Goal: Information Seeking & Learning: Compare options

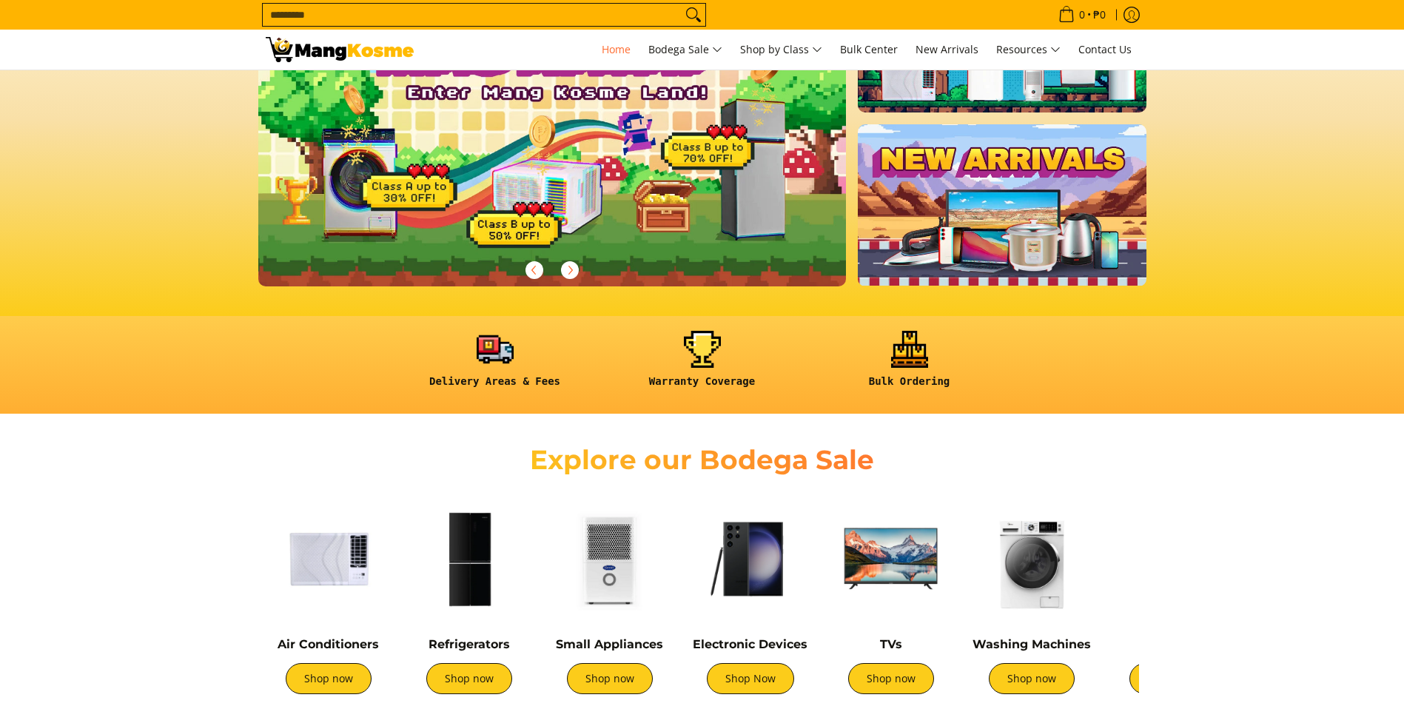
scroll to position [222, 0]
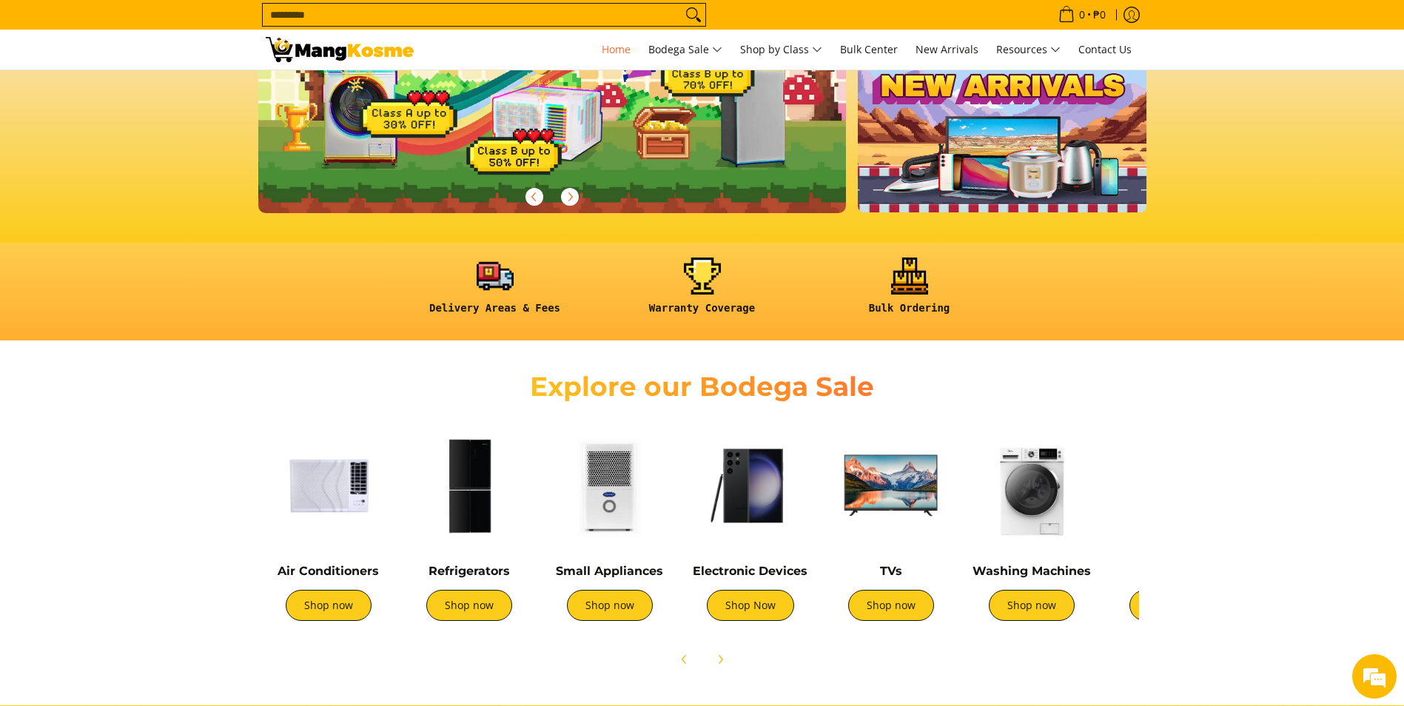
click at [880, 498] on img at bounding box center [891, 486] width 126 height 126
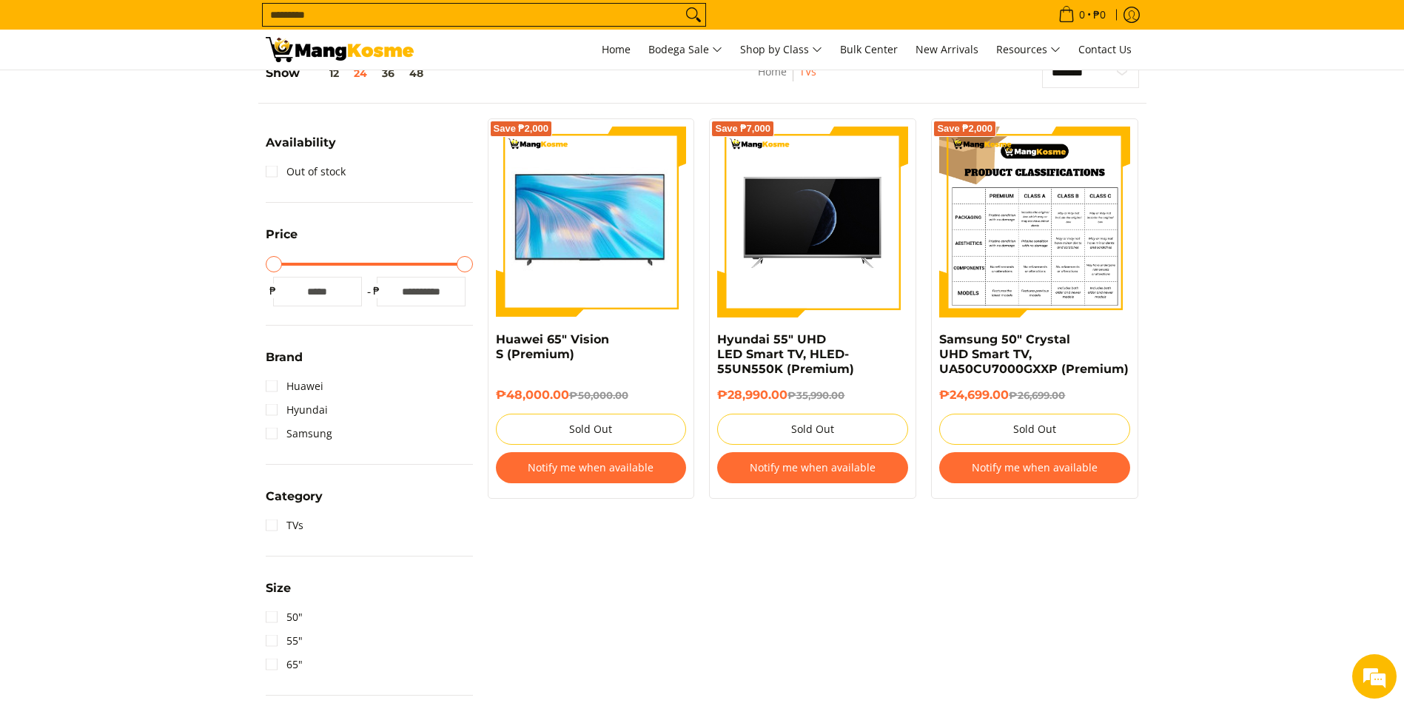
click at [1026, 266] on img at bounding box center [1034, 222] width 191 height 191
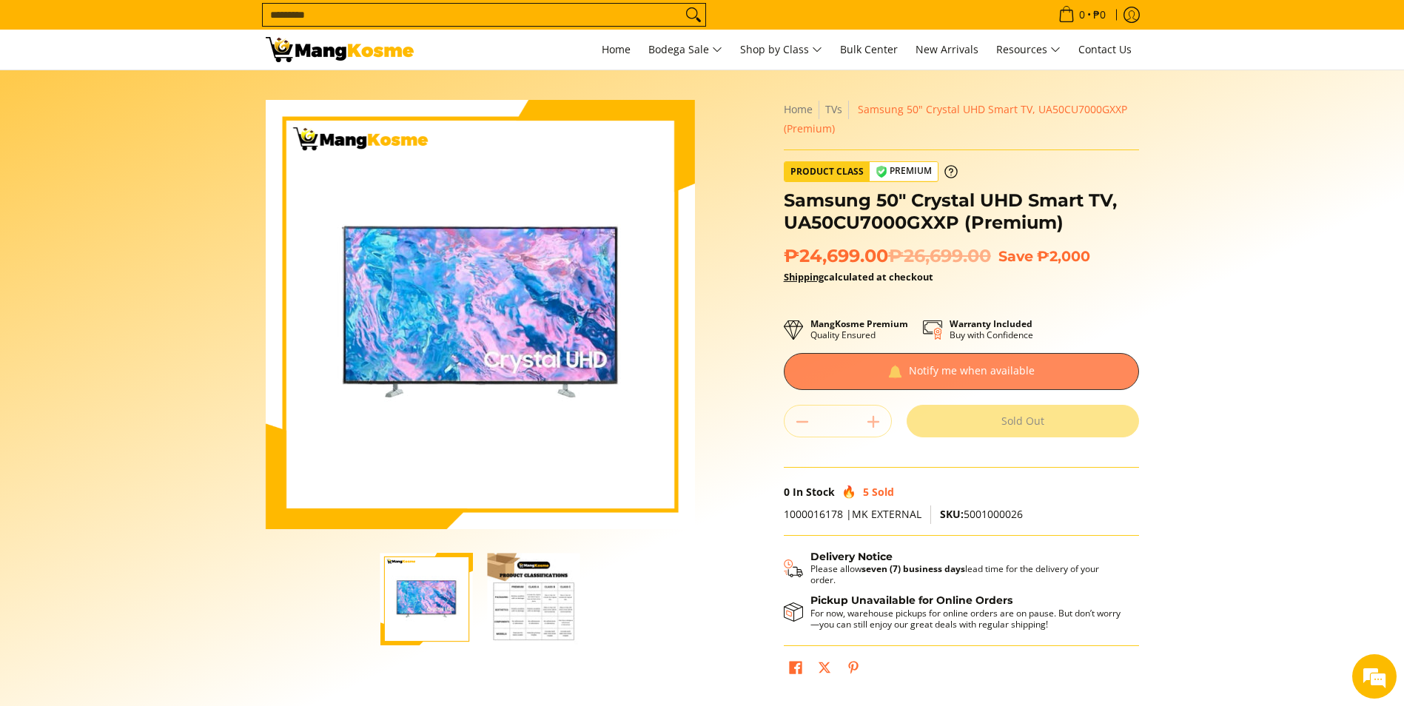
click at [1018, 370] on div at bounding box center [961, 371] width 355 height 37
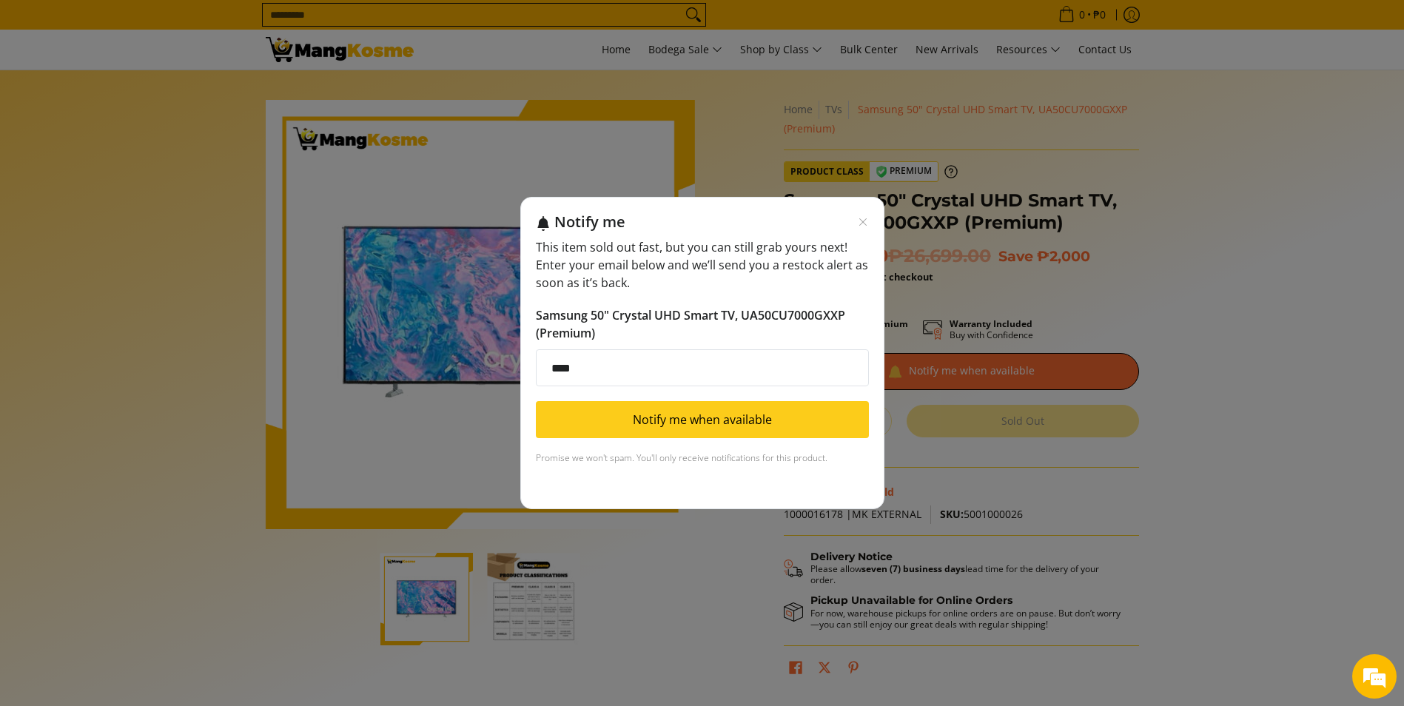
type input "**********"
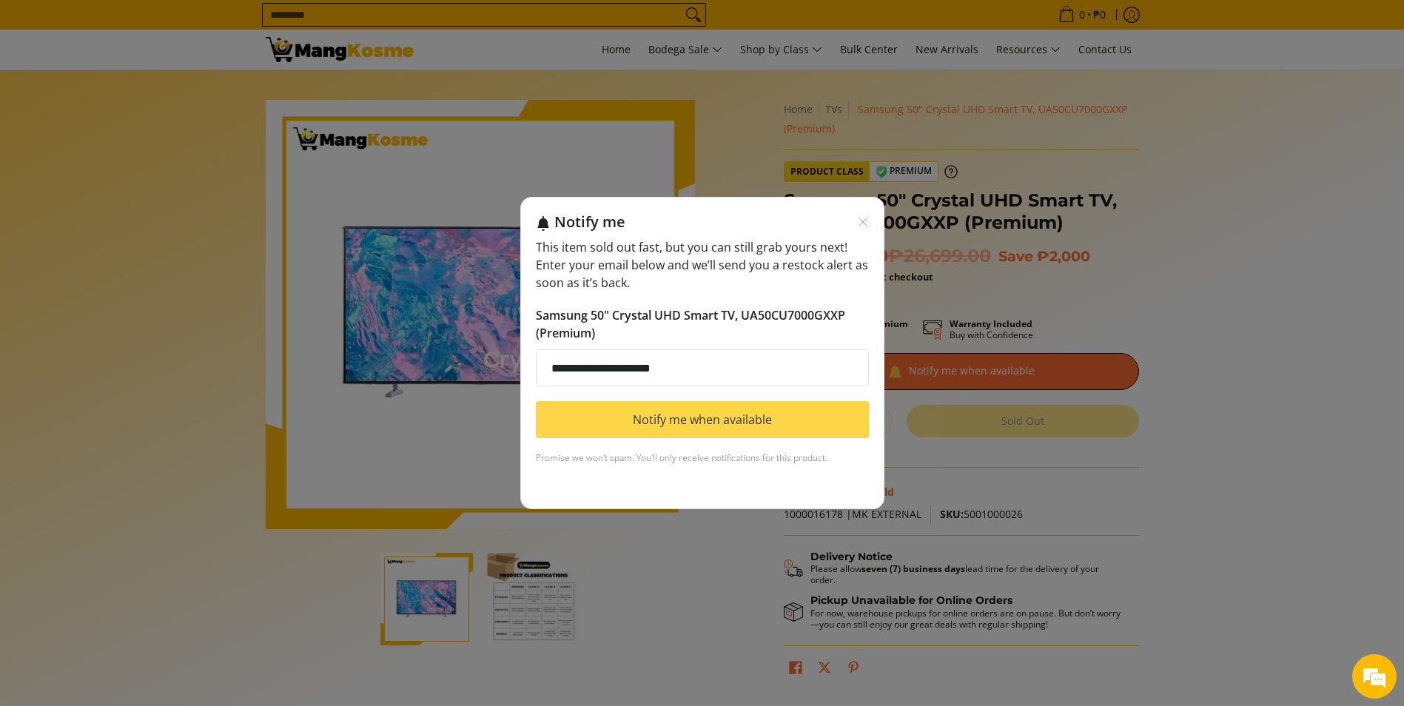
click at [737, 420] on button "Notify me when available" at bounding box center [702, 419] width 333 height 37
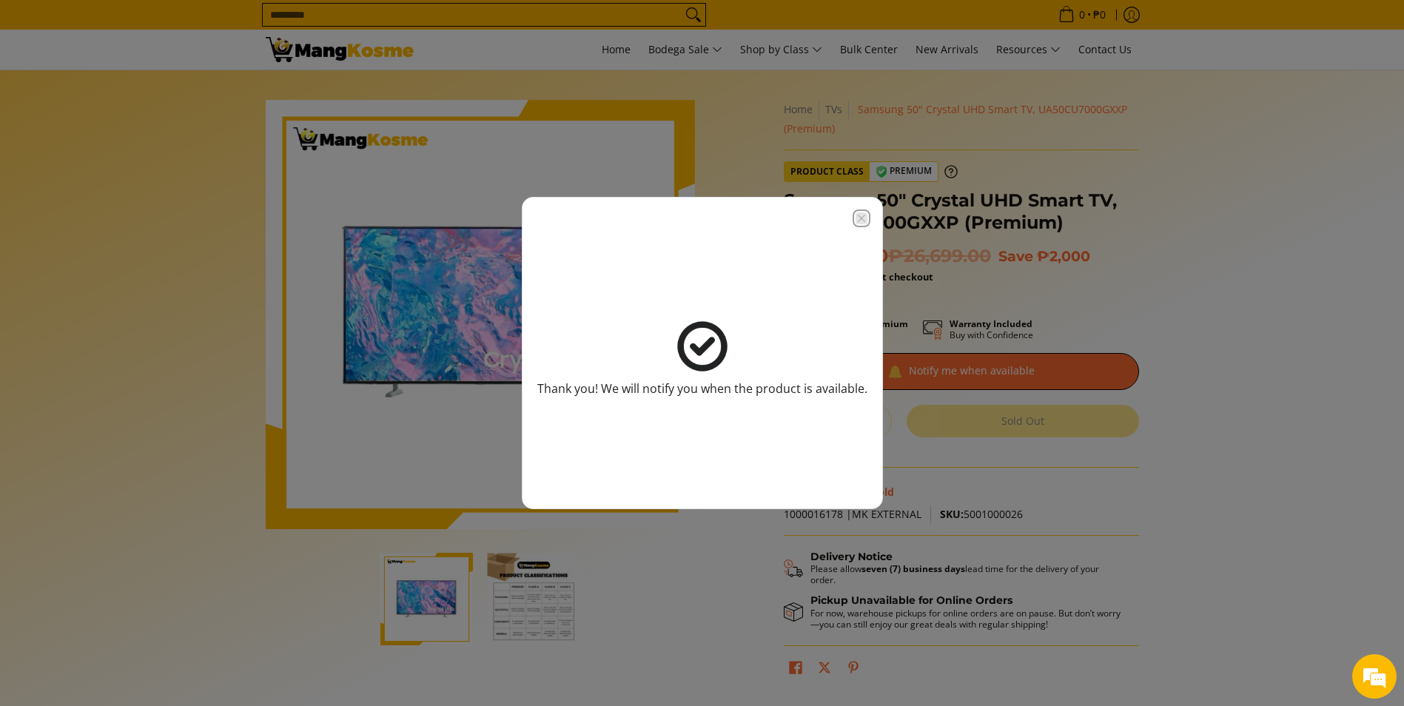
click at [856, 216] on icon "Close modal" at bounding box center [862, 218] width 12 height 12
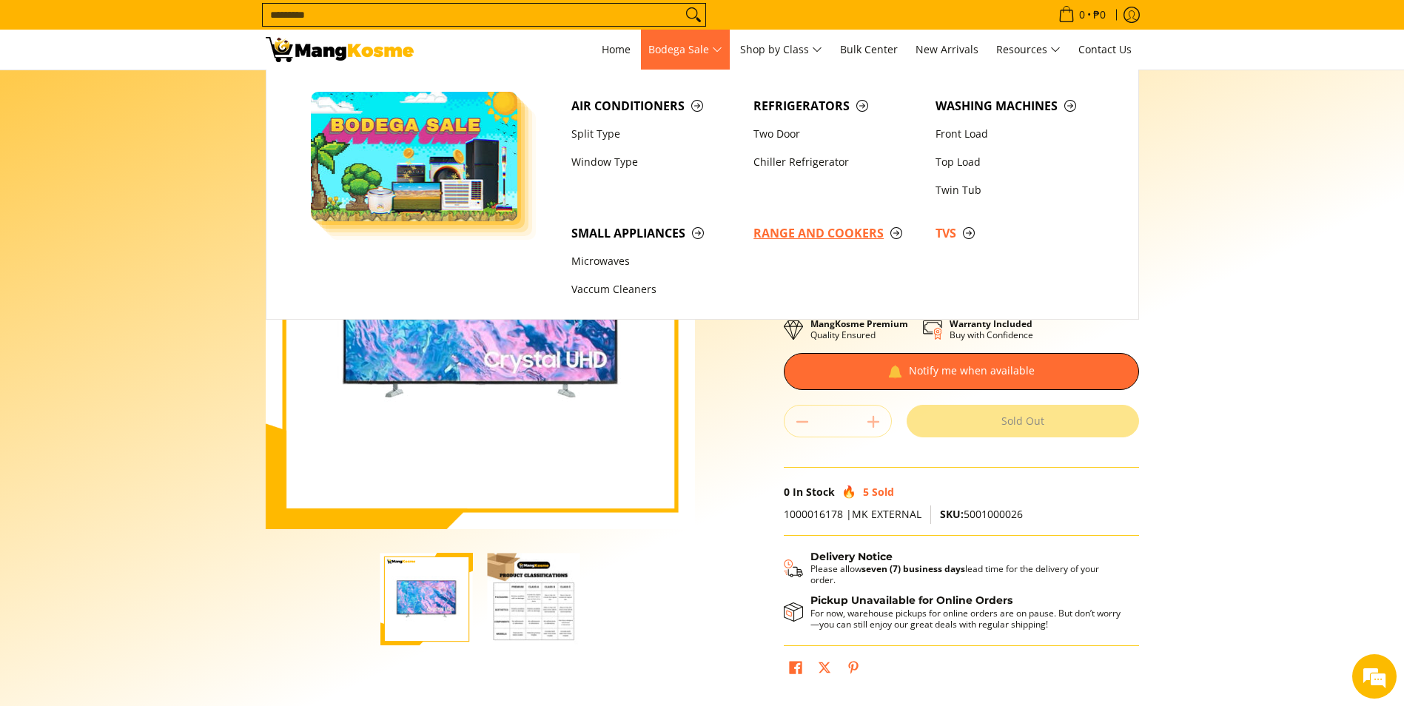
click at [821, 232] on span "Range and Cookers" at bounding box center [837, 233] width 167 height 19
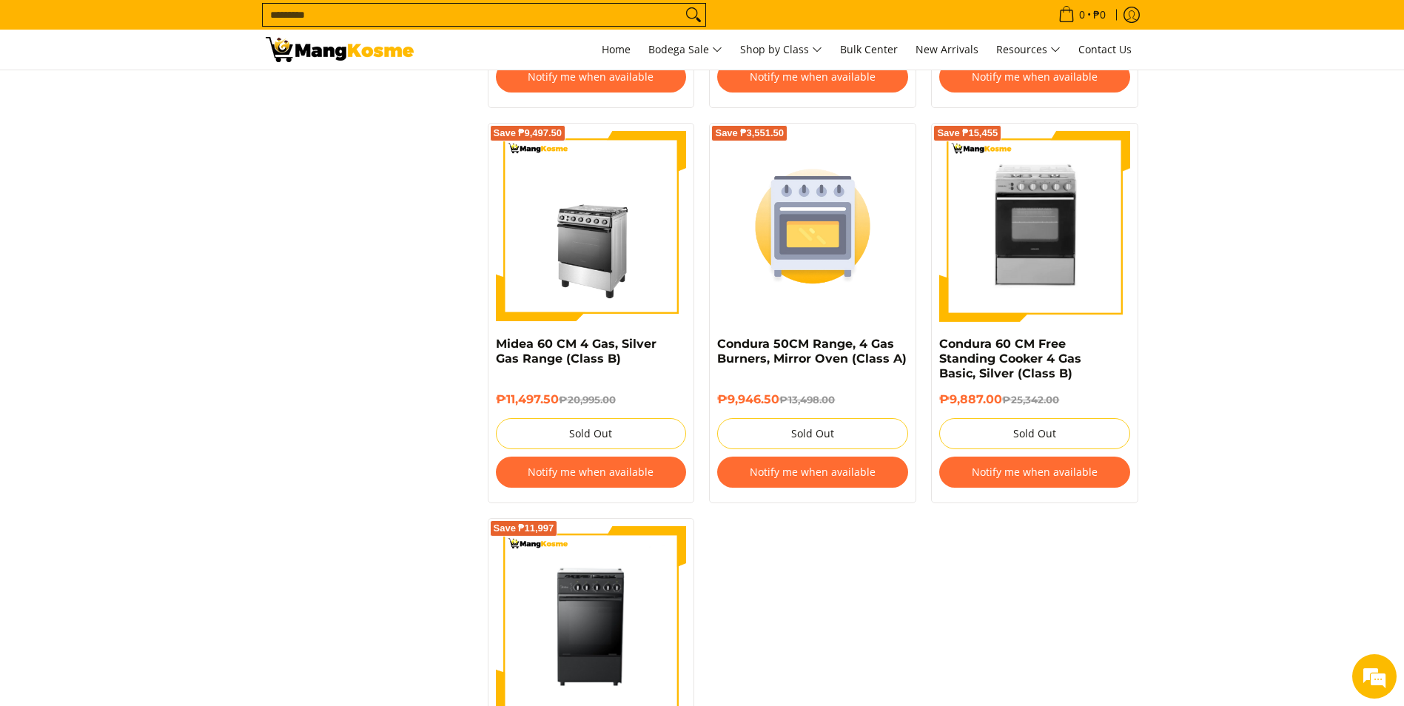
scroll to position [1777, 0]
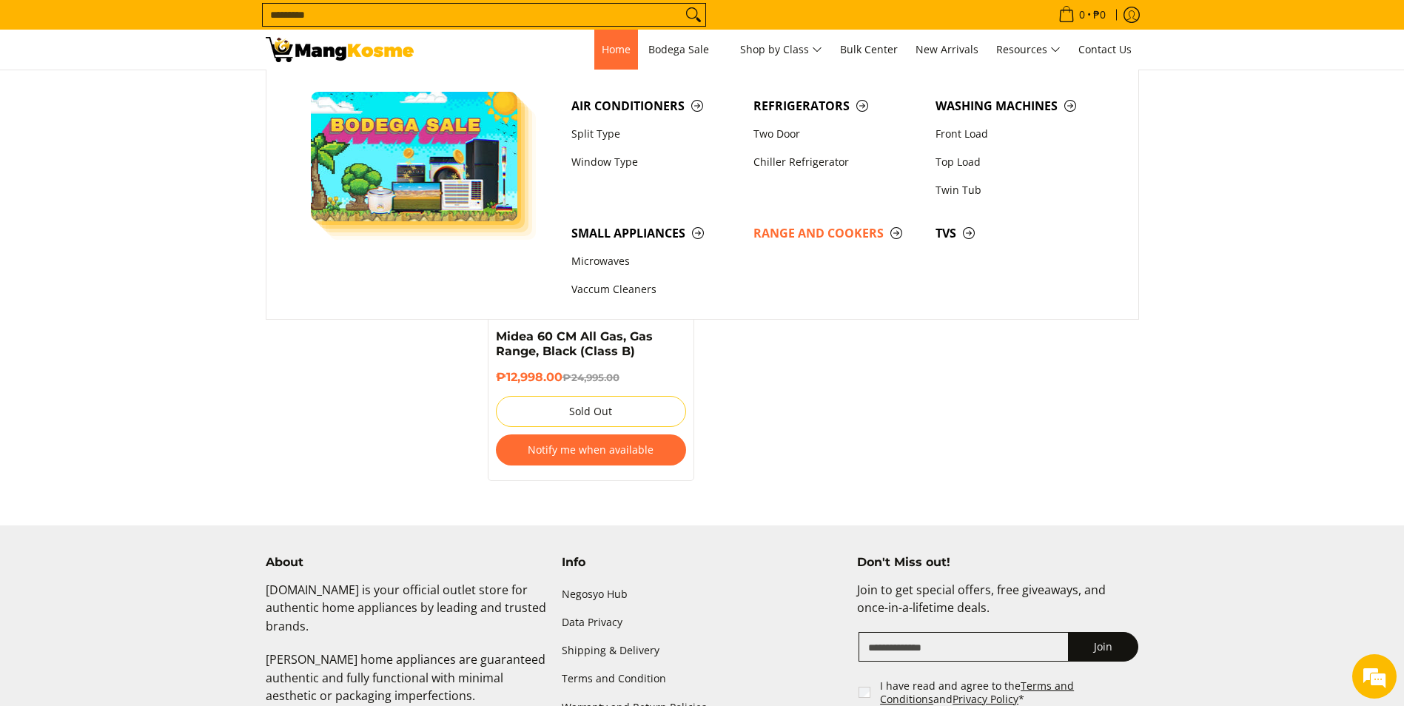
click at [614, 46] on span "Home" at bounding box center [616, 49] width 29 height 14
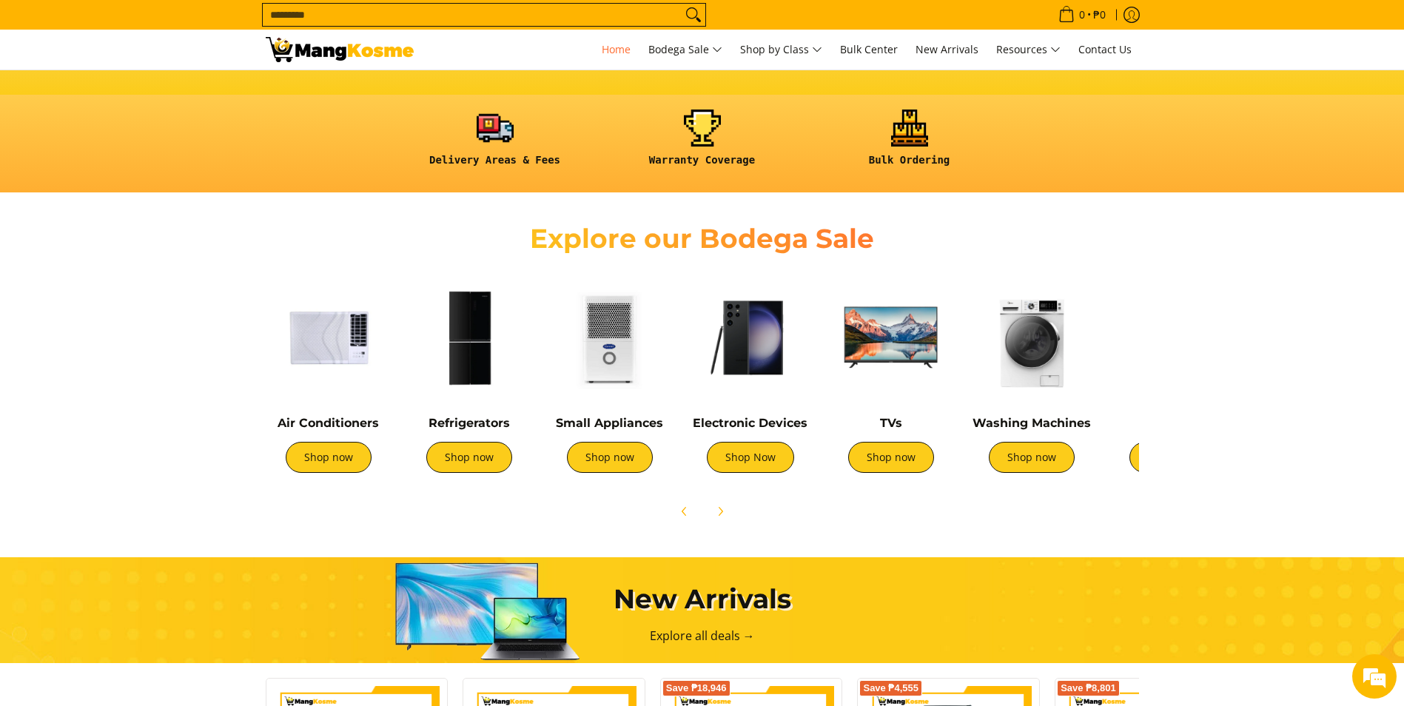
click at [605, 358] on img at bounding box center [610, 338] width 126 height 126
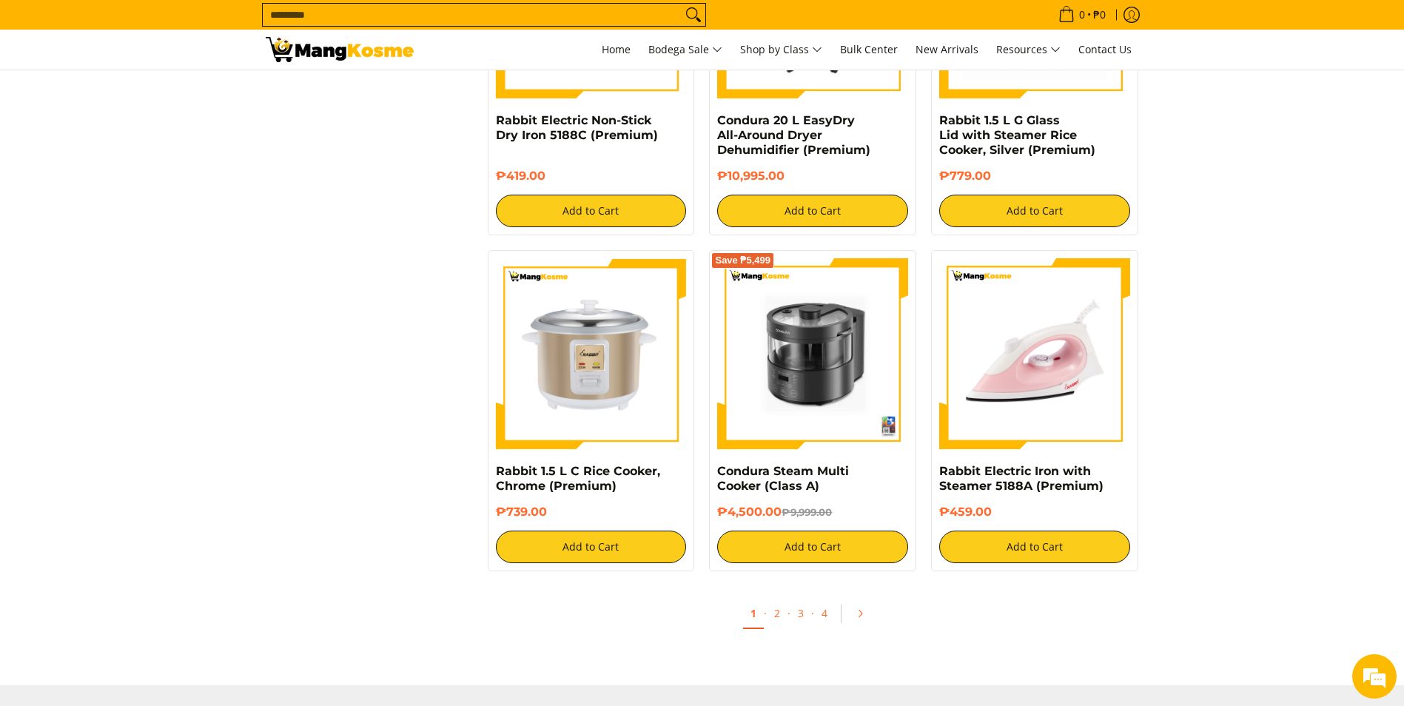
scroll to position [2517, 0]
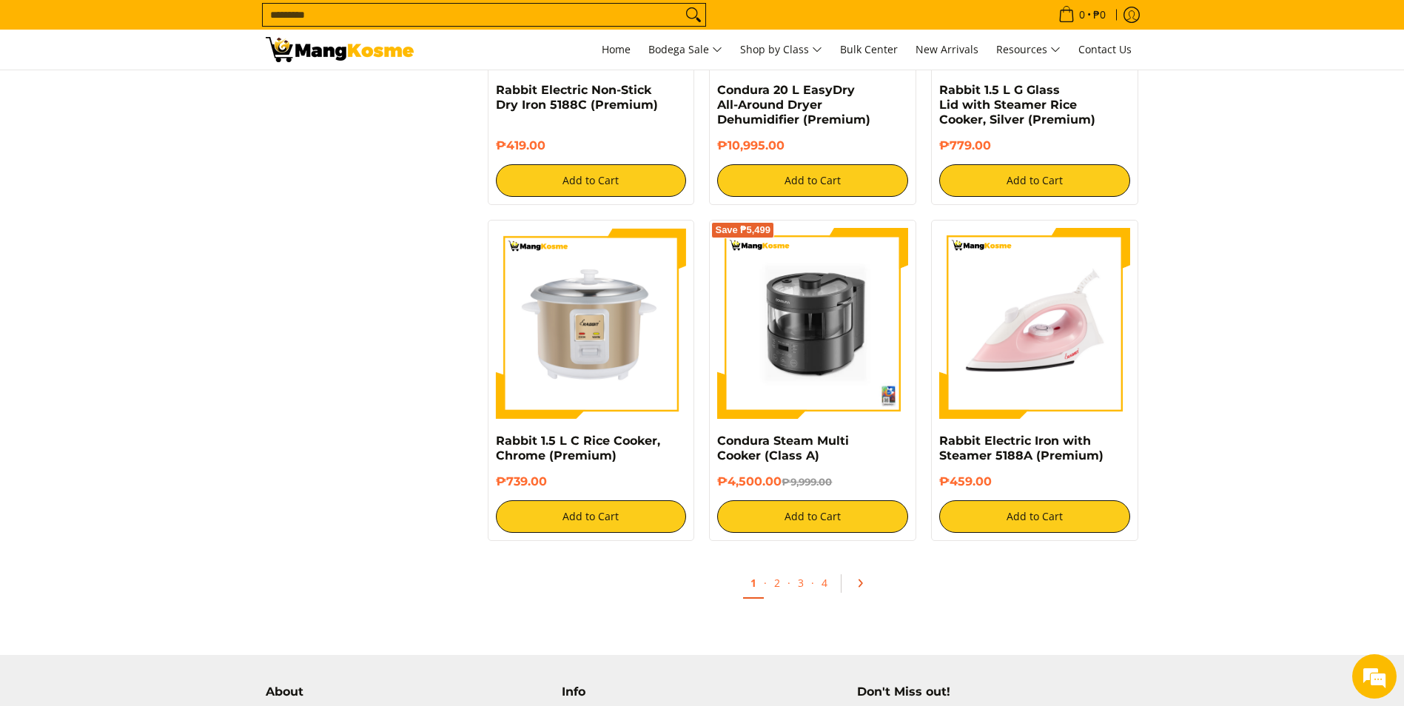
click at [861, 583] on icon "Pagination" at bounding box center [860, 583] width 3 height 7
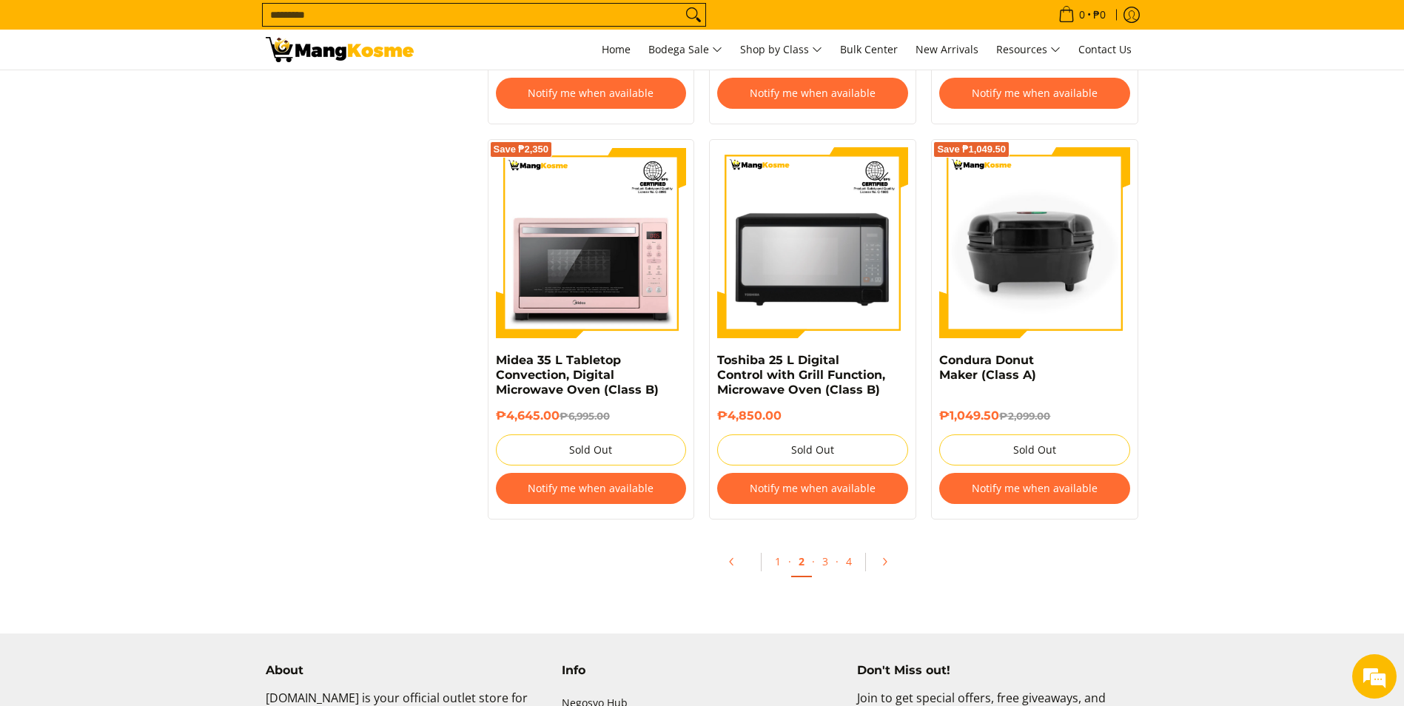
scroll to position [2739, 0]
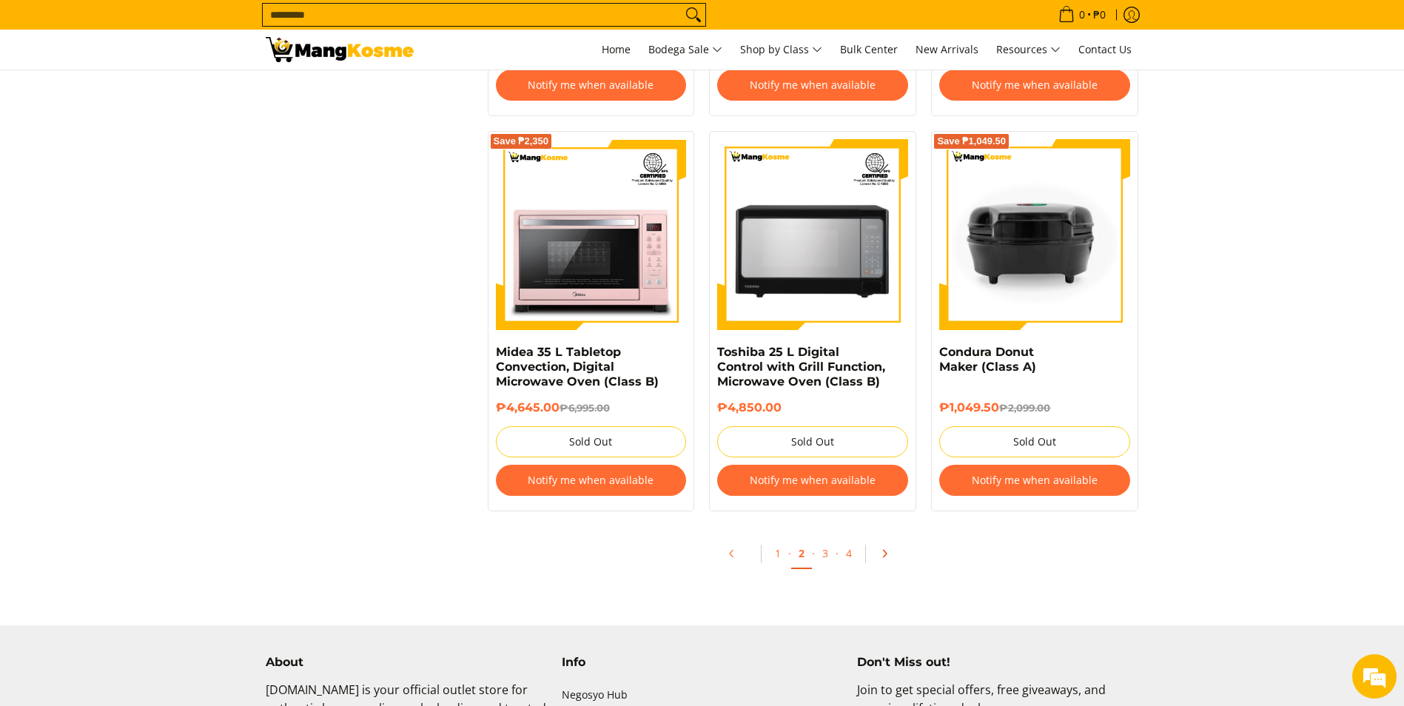
click at [886, 555] on icon "Pagination" at bounding box center [884, 553] width 10 height 10
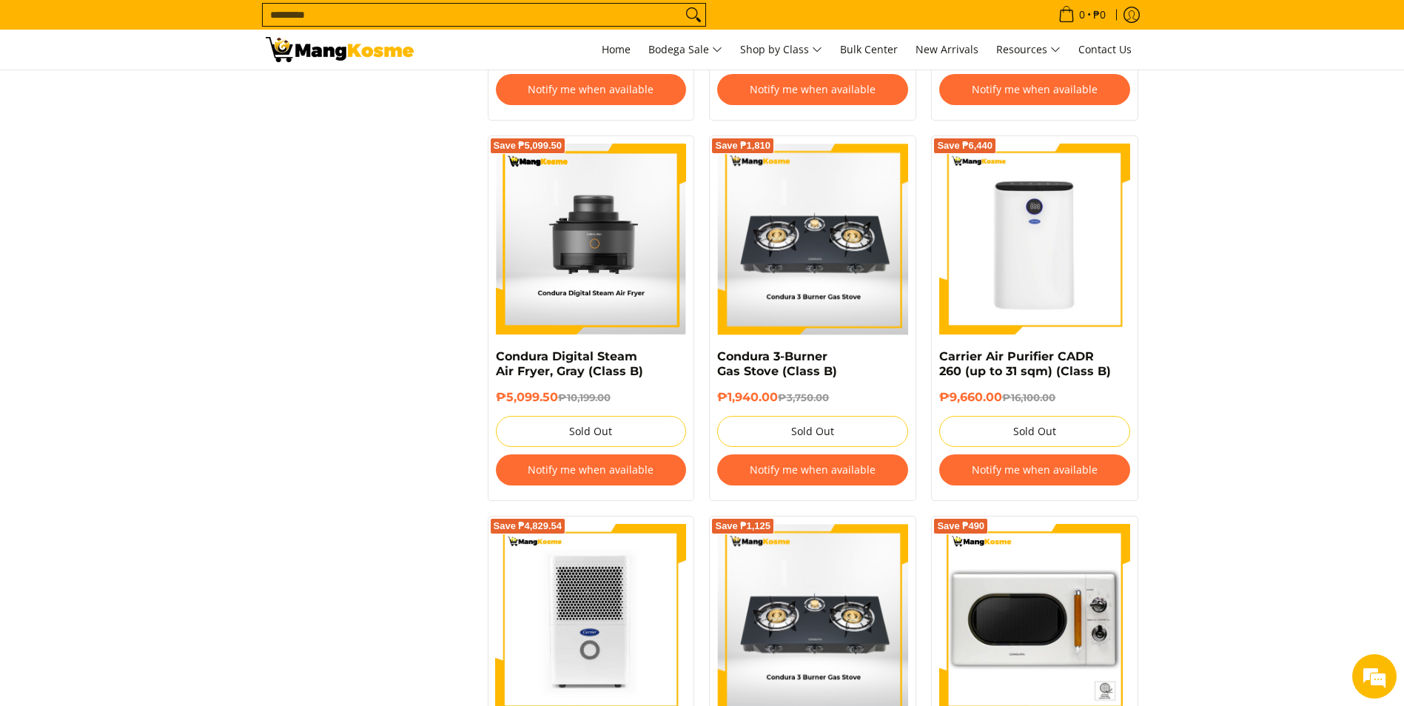
scroll to position [2813, 0]
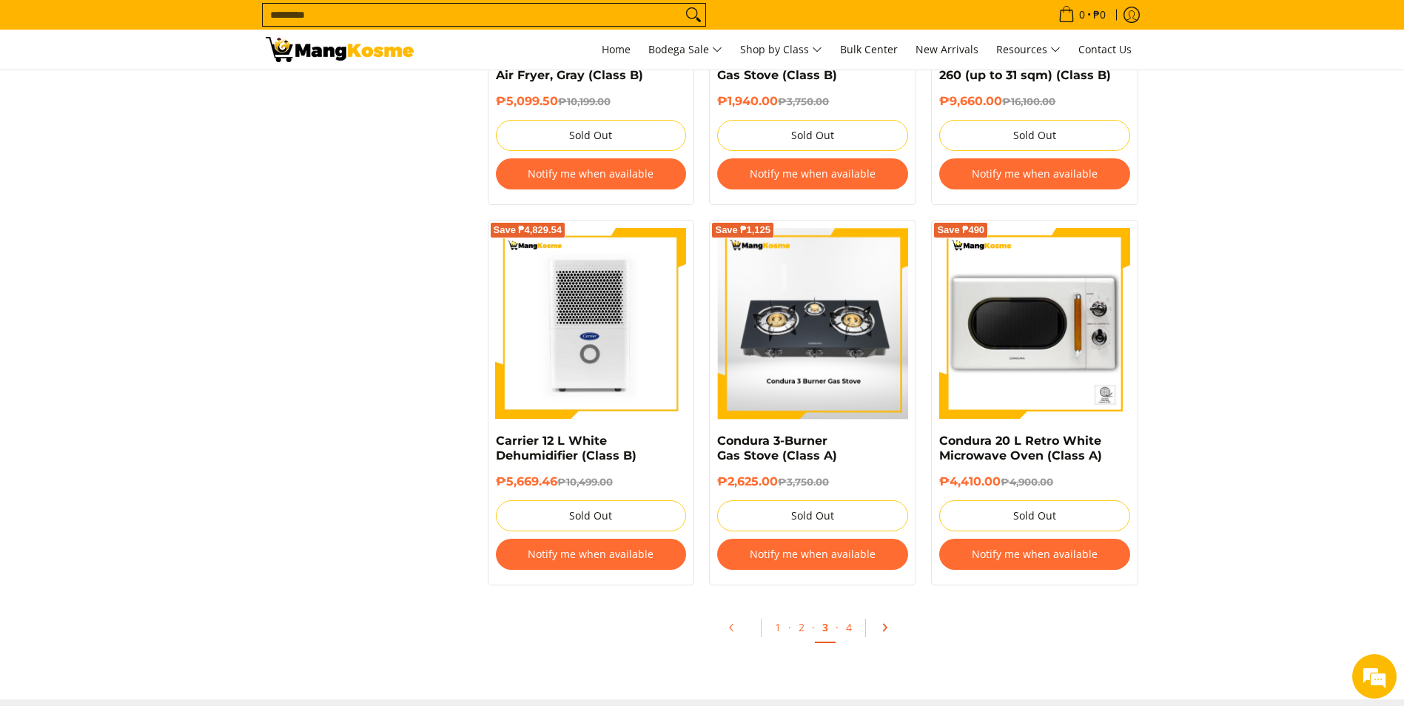
click at [882, 627] on icon "Pagination" at bounding box center [884, 628] width 10 height 10
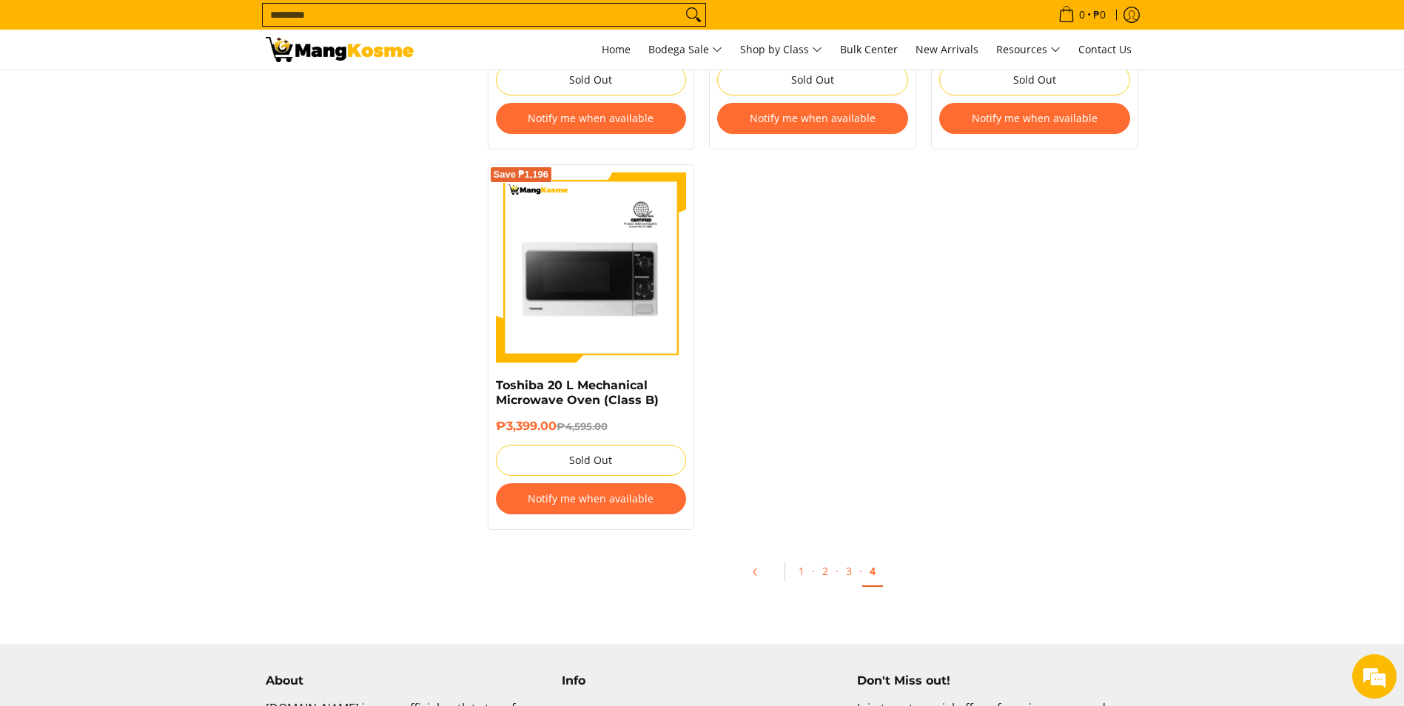
scroll to position [1554, 0]
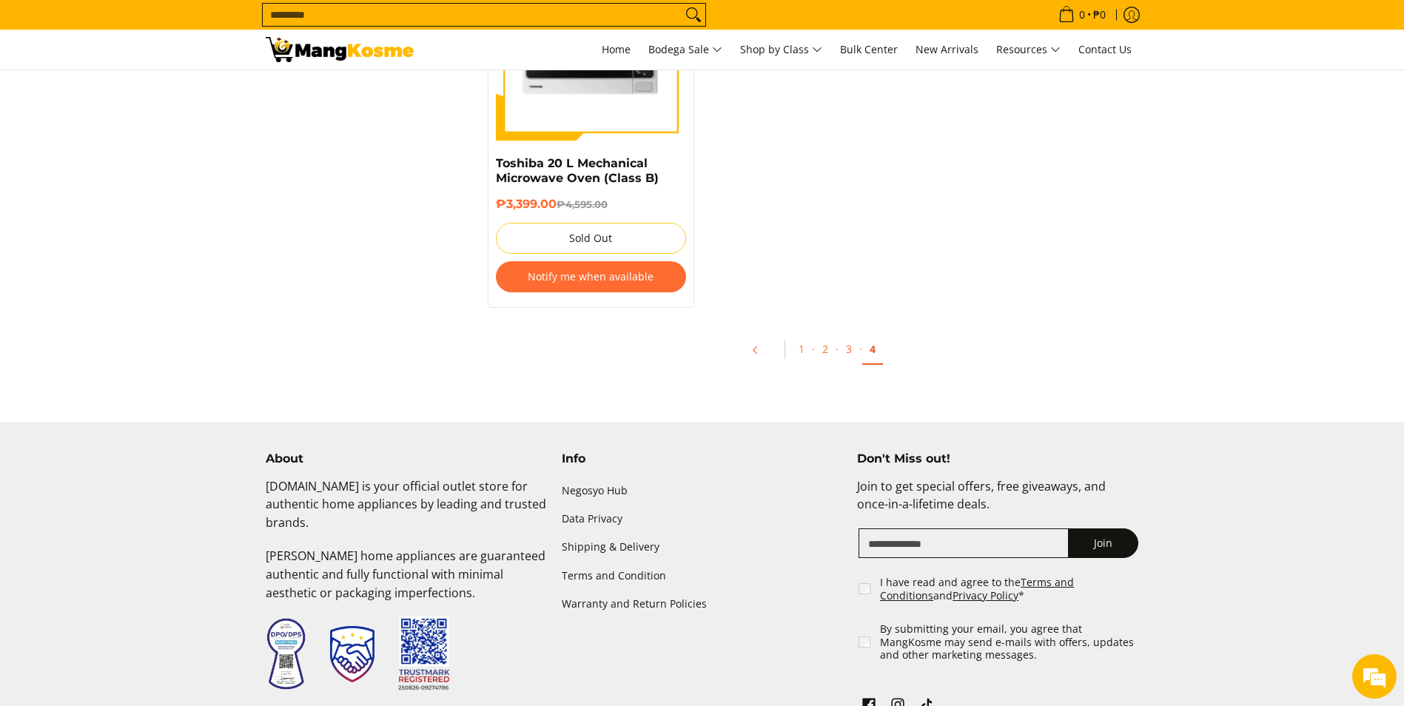
click at [870, 352] on link "4" at bounding box center [872, 350] width 21 height 30
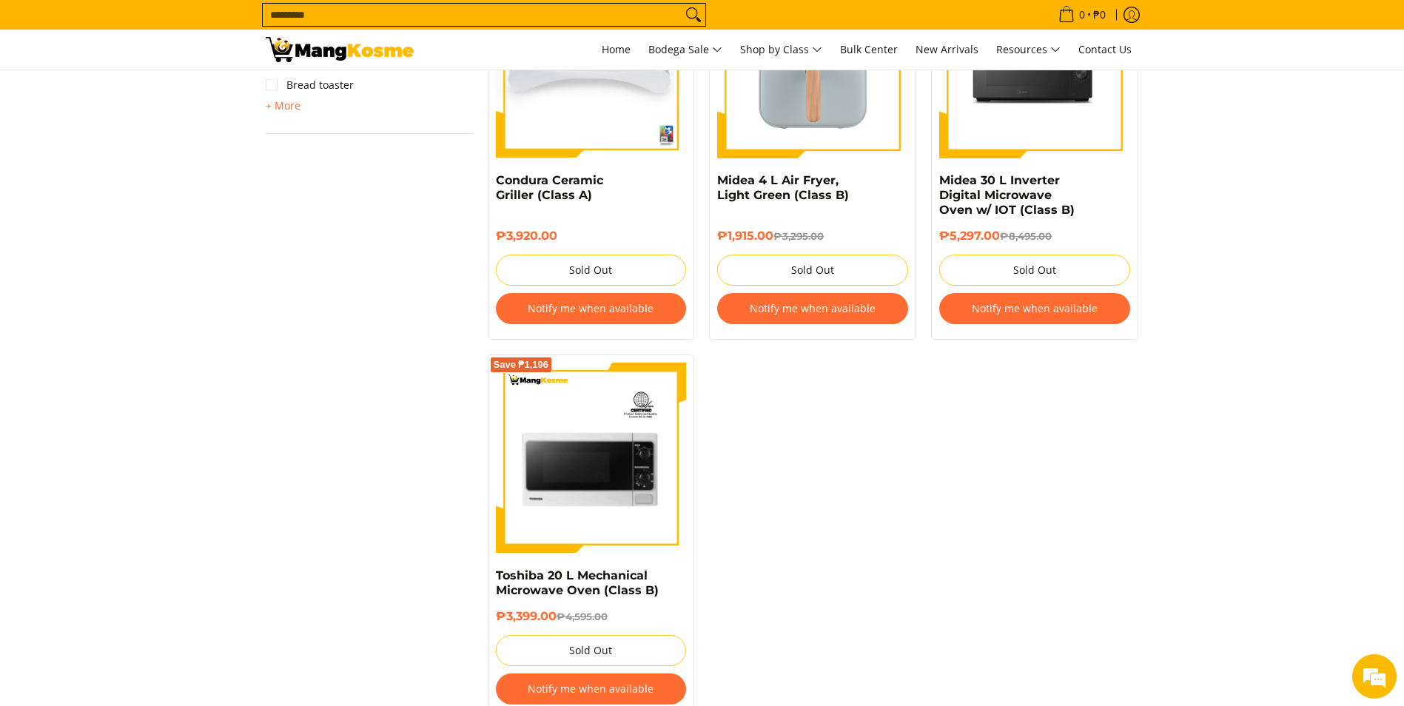
scroll to position [1258, 0]
